Goal: Complete application form: Complete application form

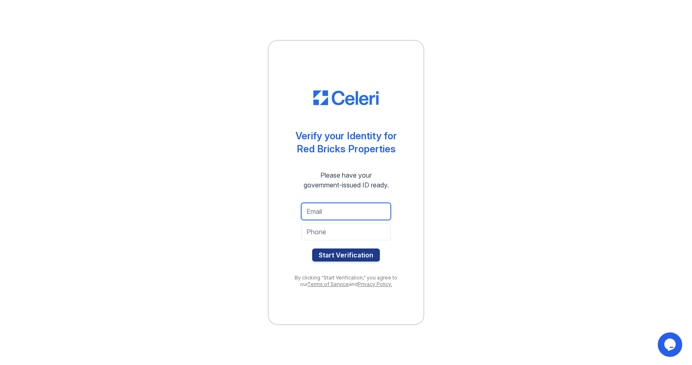
click at [345, 210] on input "email" at bounding box center [346, 211] width 90 height 17
type input "vmalie3@gmail.com"
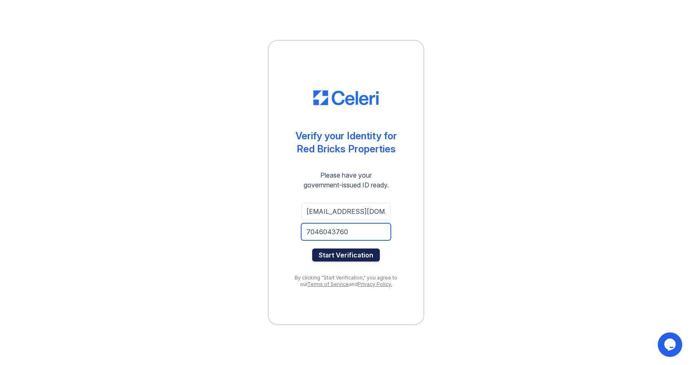
type input "7046043760"
click at [362, 253] on button "Start Verification" at bounding box center [346, 255] width 68 height 13
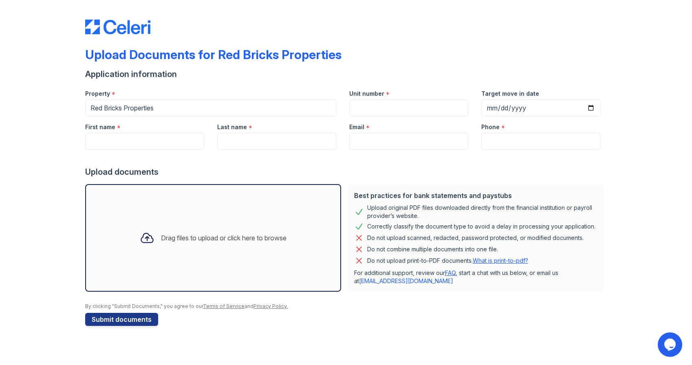
click at [263, 117] on div "Last name *" at bounding box center [276, 125] width 119 height 16
click at [391, 96] on div "Unit number *" at bounding box center [408, 91] width 119 height 16
click at [409, 107] on input "Unit number" at bounding box center [408, 107] width 119 height 17
type input "5017 Sovereignty Ct, Charlotte, NC 28205"
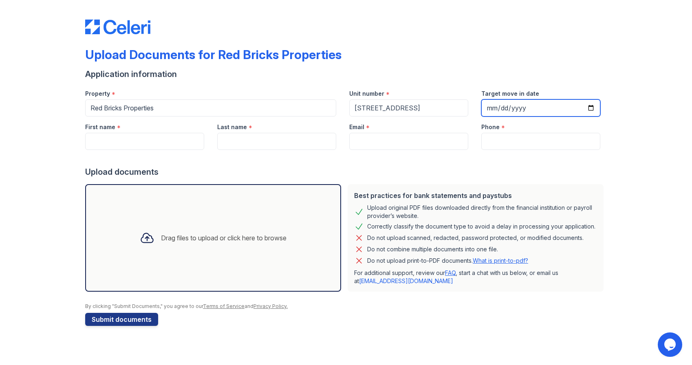
scroll to position [0, 0]
click at [589, 107] on input "Target move in date" at bounding box center [541, 107] width 119 height 17
type input "2025-10-15"
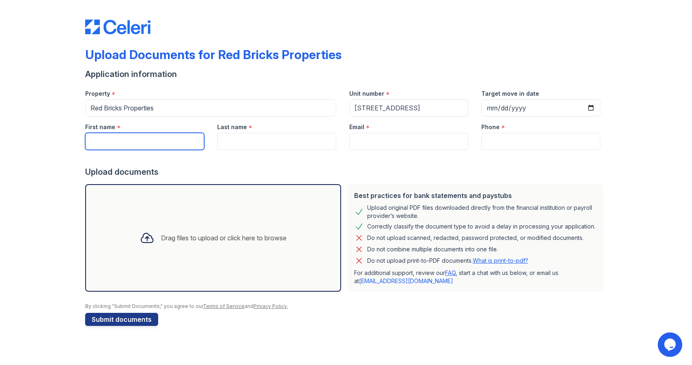
click at [155, 141] on input "First name" at bounding box center [144, 141] width 119 height 17
type input "Victoria"
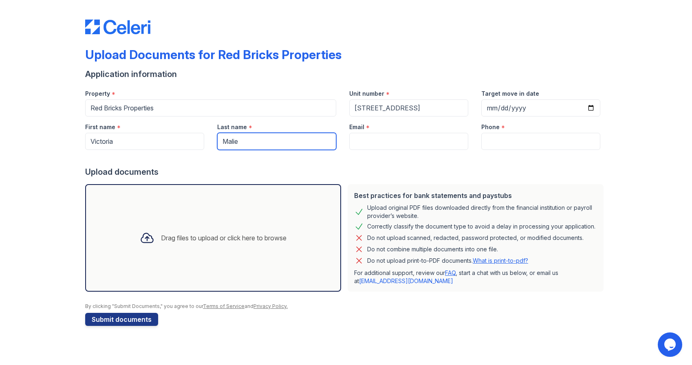
type input "Malie"
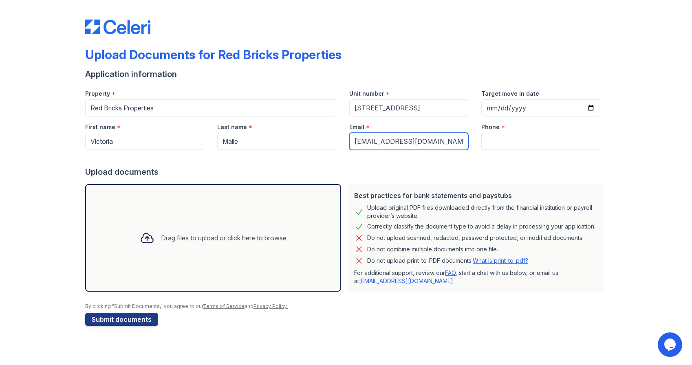
type input "vmalie3@gmail.com"
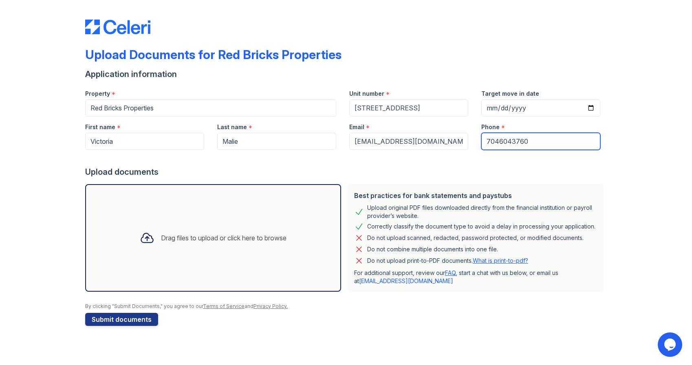
type input "7046043760"
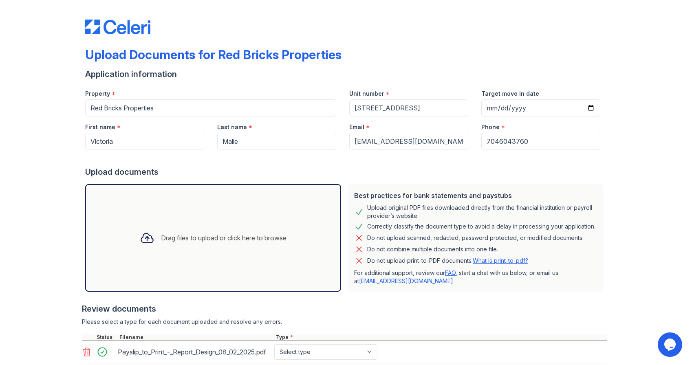
drag, startPoint x: 228, startPoint y: 222, endPoint x: 228, endPoint y: 212, distance: 10.2
click at [228, 213] on div "Drag files to upload or click here to browse" at bounding box center [213, 238] width 256 height 108
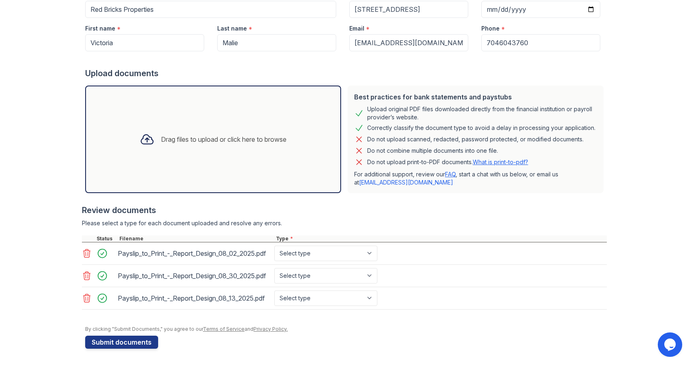
scroll to position [121, 0]
click at [119, 340] on button "Submit documents" at bounding box center [121, 342] width 73 height 13
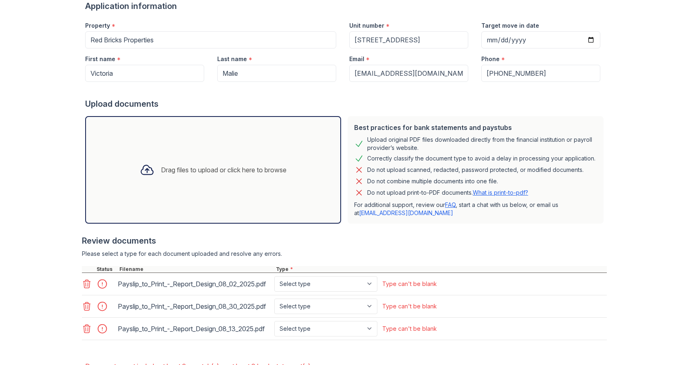
scroll to position [140, 0]
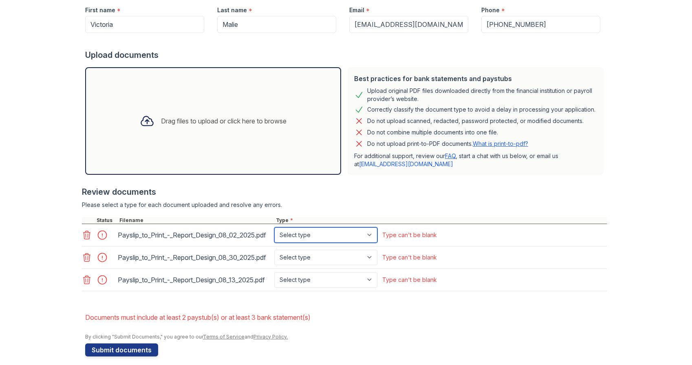
click at [346, 243] on select "Select type Paystub Bank Statement Offer Letter Tax Documents Benefit Award Let…" at bounding box center [325, 235] width 103 height 15
select select "paystub"
click at [274, 231] on select "Select type Paystub Bank Statement Offer Letter Tax Documents Benefit Award Let…" at bounding box center [325, 235] width 103 height 15
click at [325, 265] on select "Select type Paystub Bank Statement Offer Letter Tax Documents Benefit Award Let…" at bounding box center [325, 257] width 103 height 15
select select "paystub"
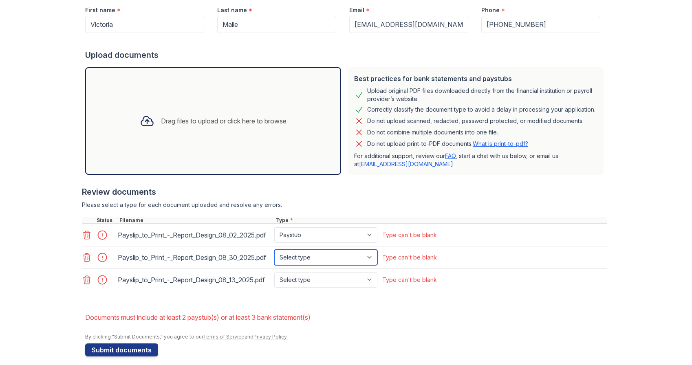
click at [274, 261] on select "Select type Paystub Bank Statement Offer Letter Tax Documents Benefit Award Let…" at bounding box center [325, 257] width 103 height 15
click at [314, 288] on select "Select type Paystub Bank Statement Offer Letter Tax Documents Benefit Award Let…" at bounding box center [325, 279] width 103 height 15
select select "paystub"
click at [274, 288] on select "Select type Paystub Bank Statement Offer Letter Tax Documents Benefit Award Let…" at bounding box center [325, 279] width 103 height 15
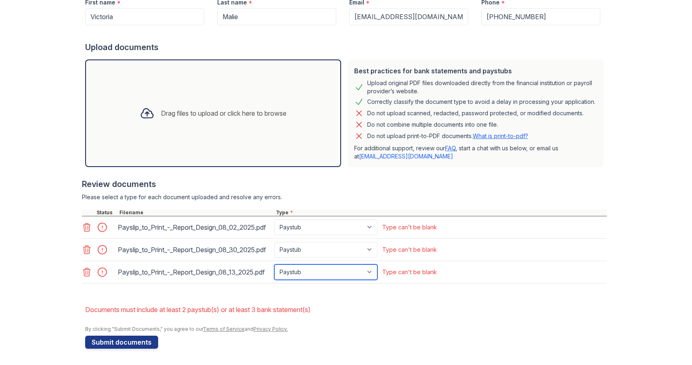
scroll to position [170, 0]
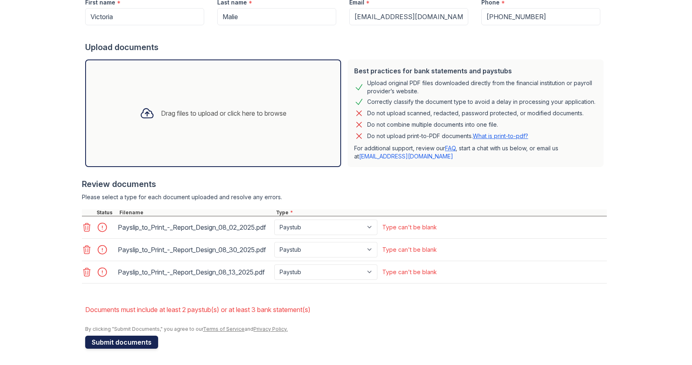
click at [136, 340] on button "Submit documents" at bounding box center [121, 342] width 73 height 13
